Goal: Information Seeking & Learning: Learn about a topic

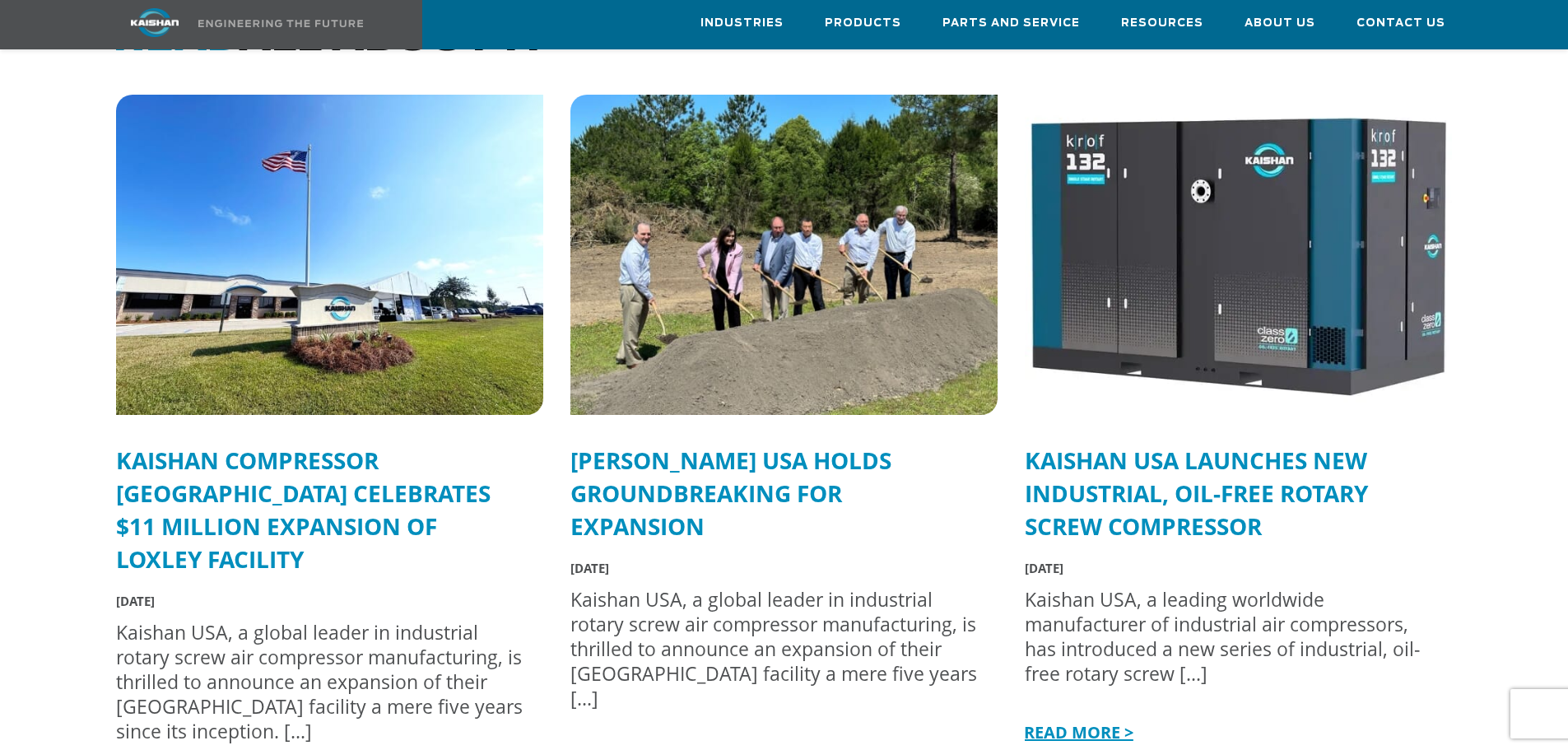
scroll to position [4116, 0]
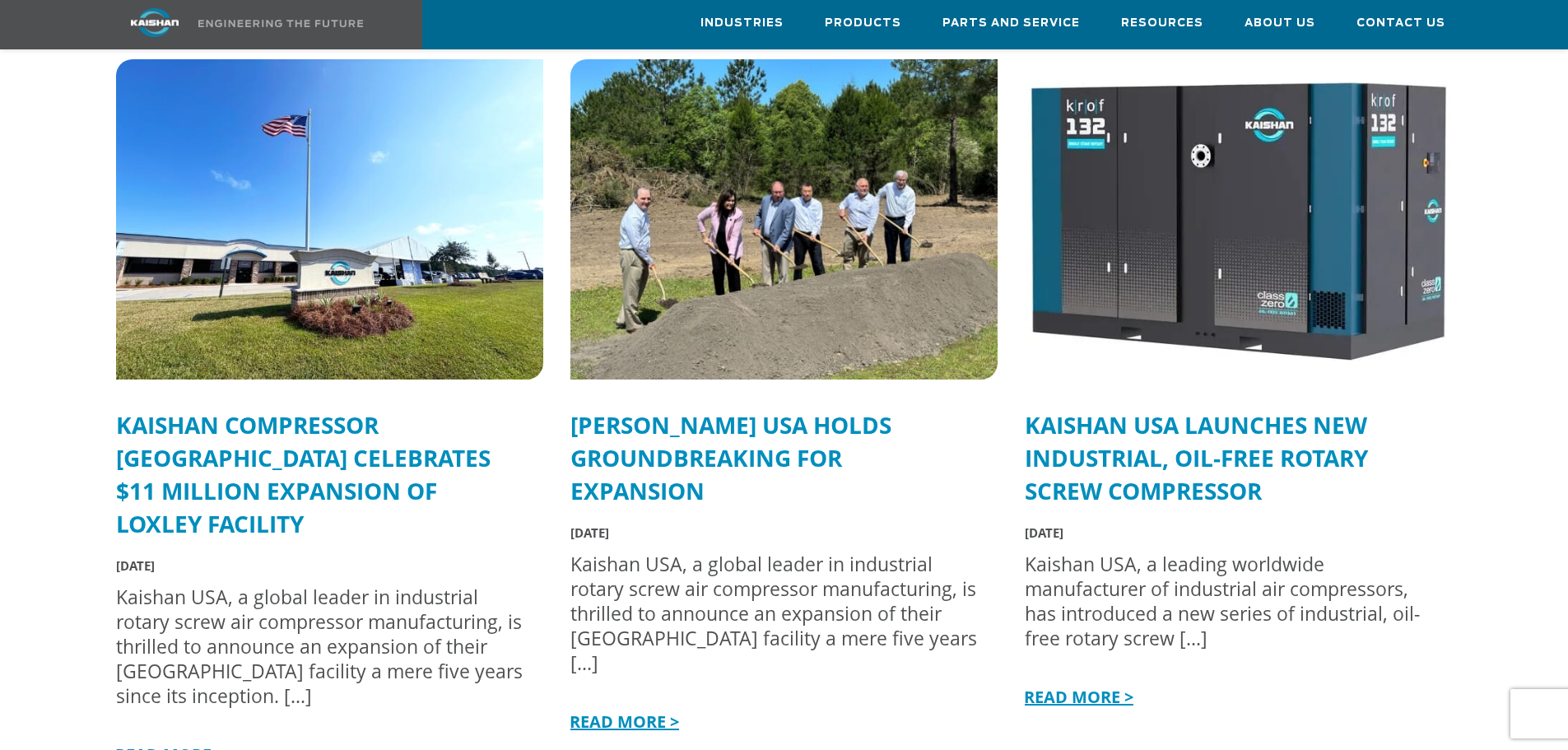
click at [1060, 418] on link "Kaishan USA Launches New Industrial, Oil-Free Rotary Screw Compressor" at bounding box center [1196, 457] width 344 height 97
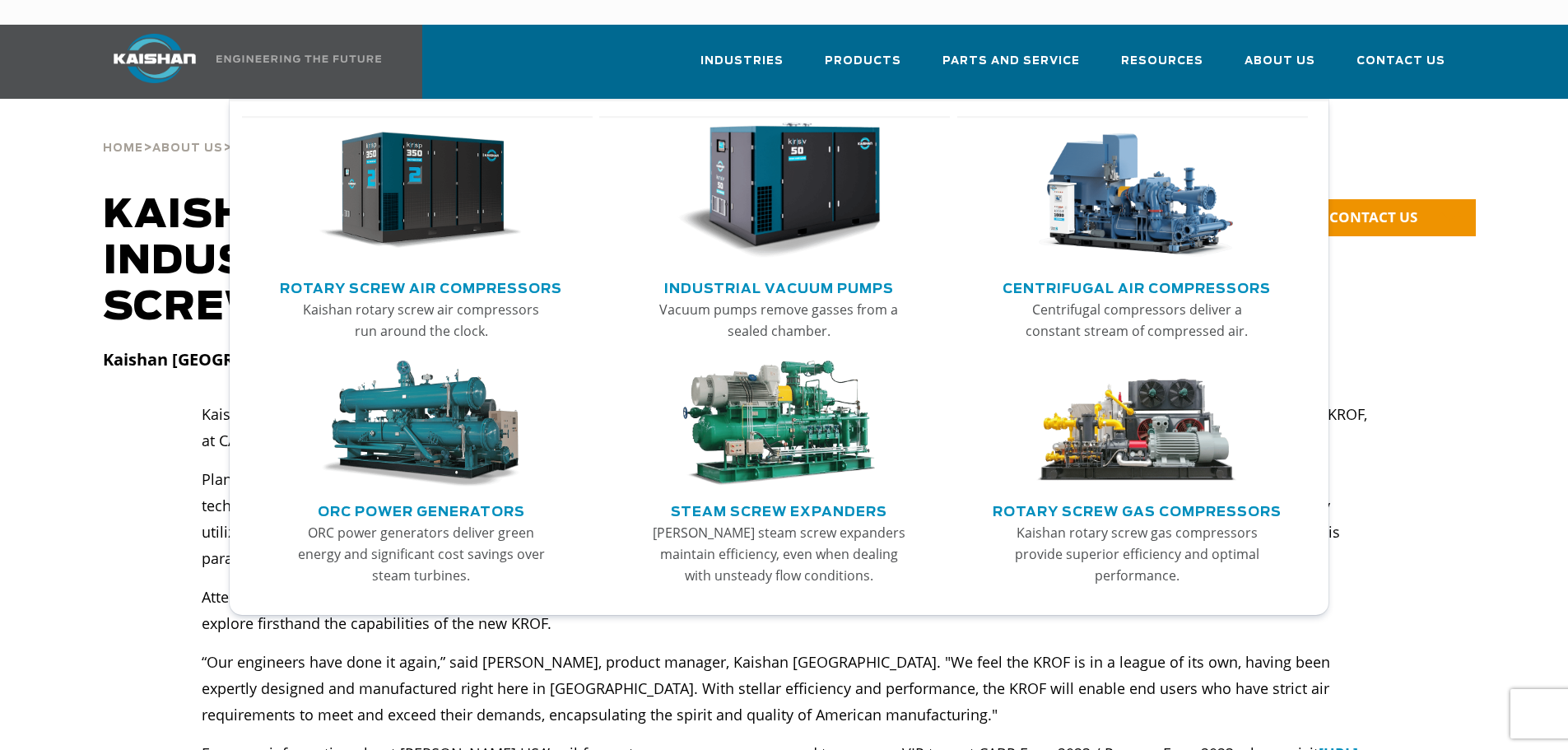
click at [426, 186] on img "Main menu" at bounding box center [420, 191] width 202 height 136
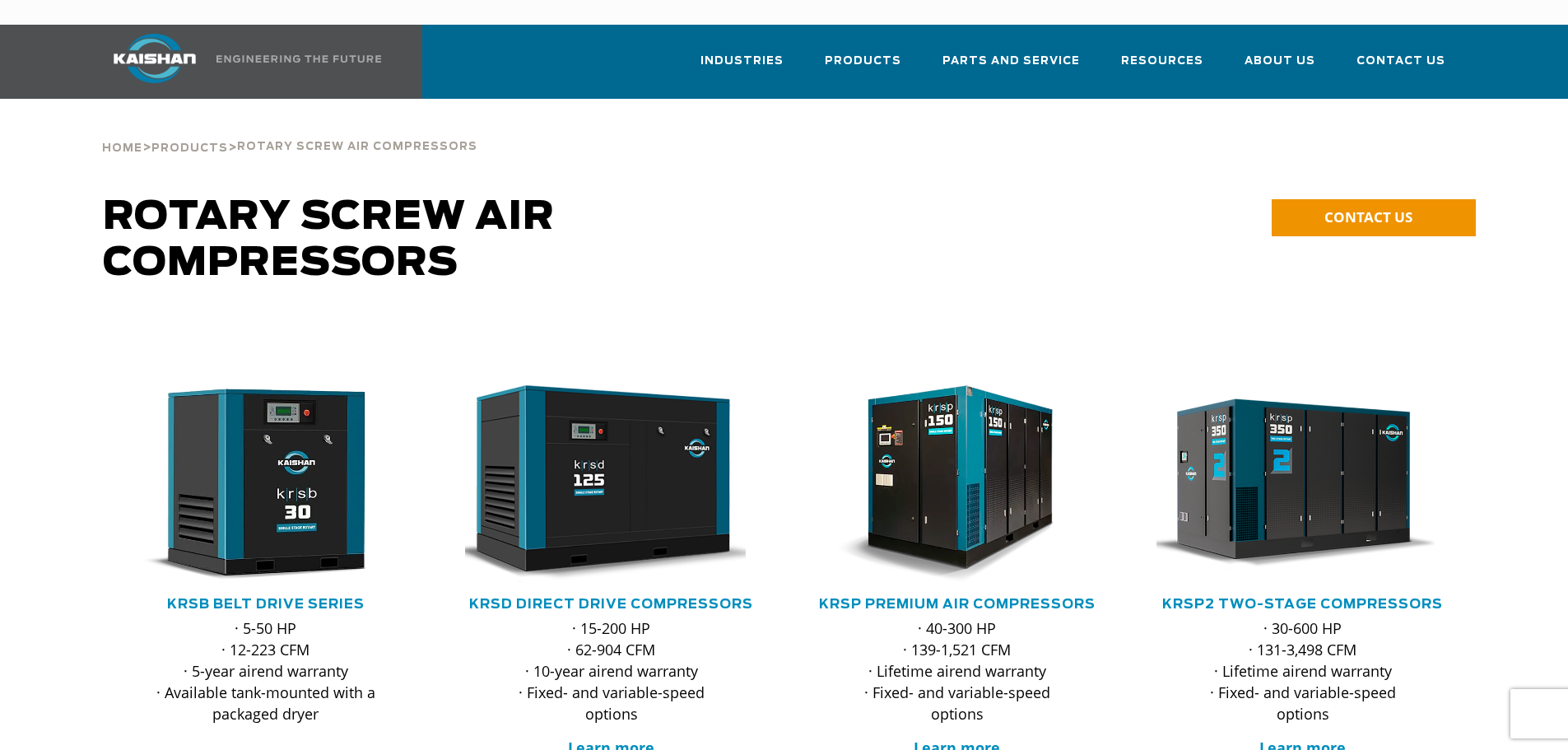
scroll to position [82, 0]
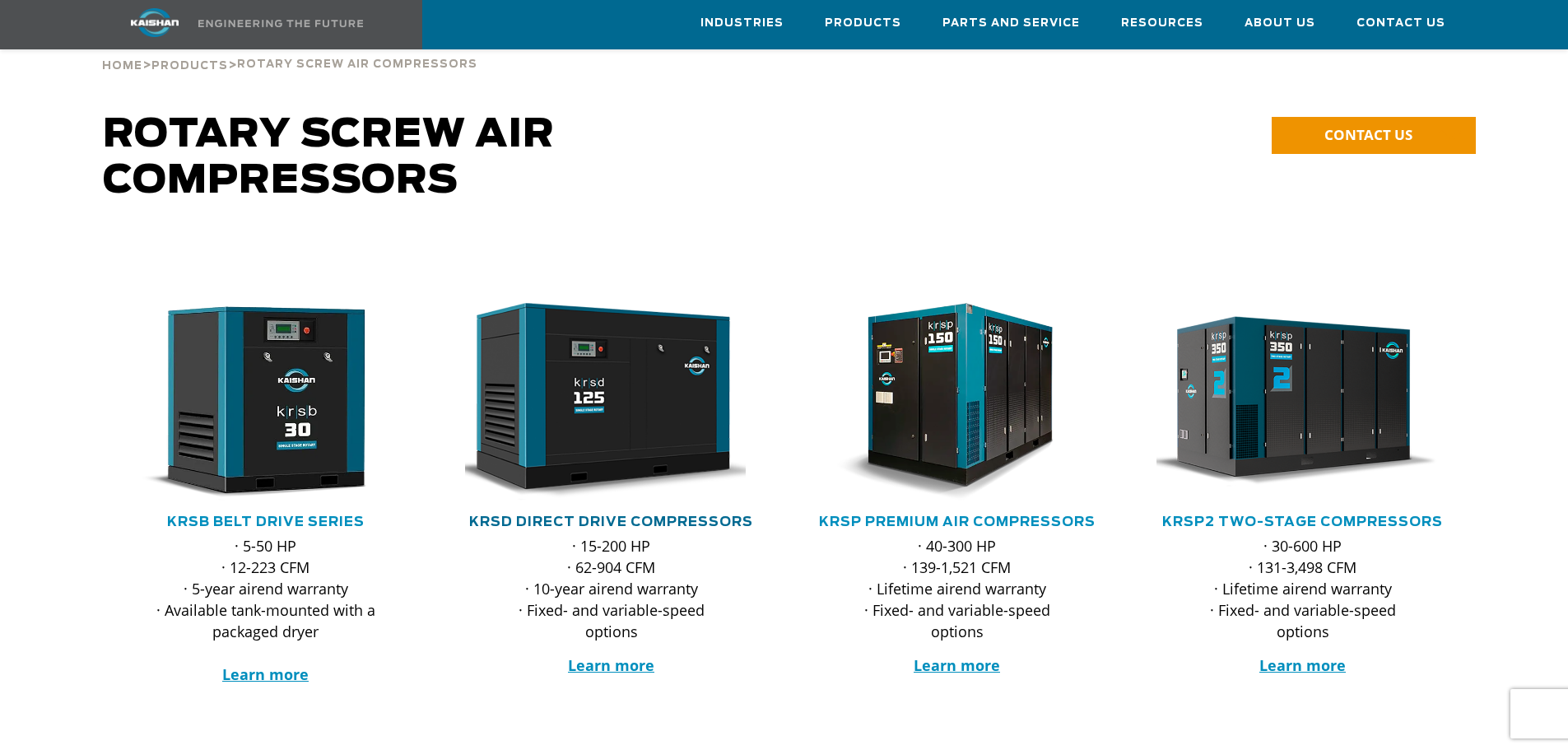
click at [608, 515] on link "KRSD Direct Drive Compressors" at bounding box center [611, 522] width 284 height 13
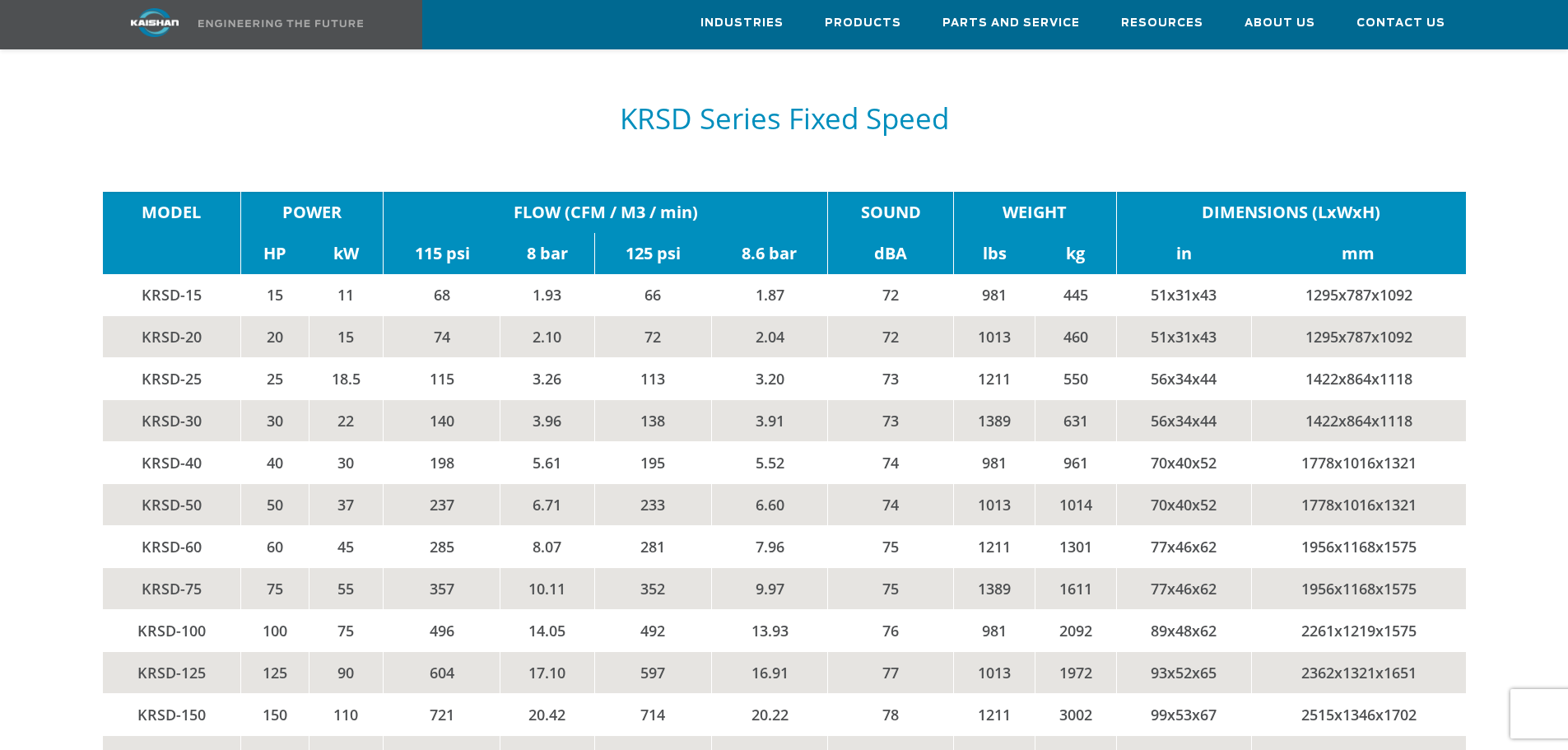
scroll to position [2798, 0]
